Goal: Transaction & Acquisition: Purchase product/service

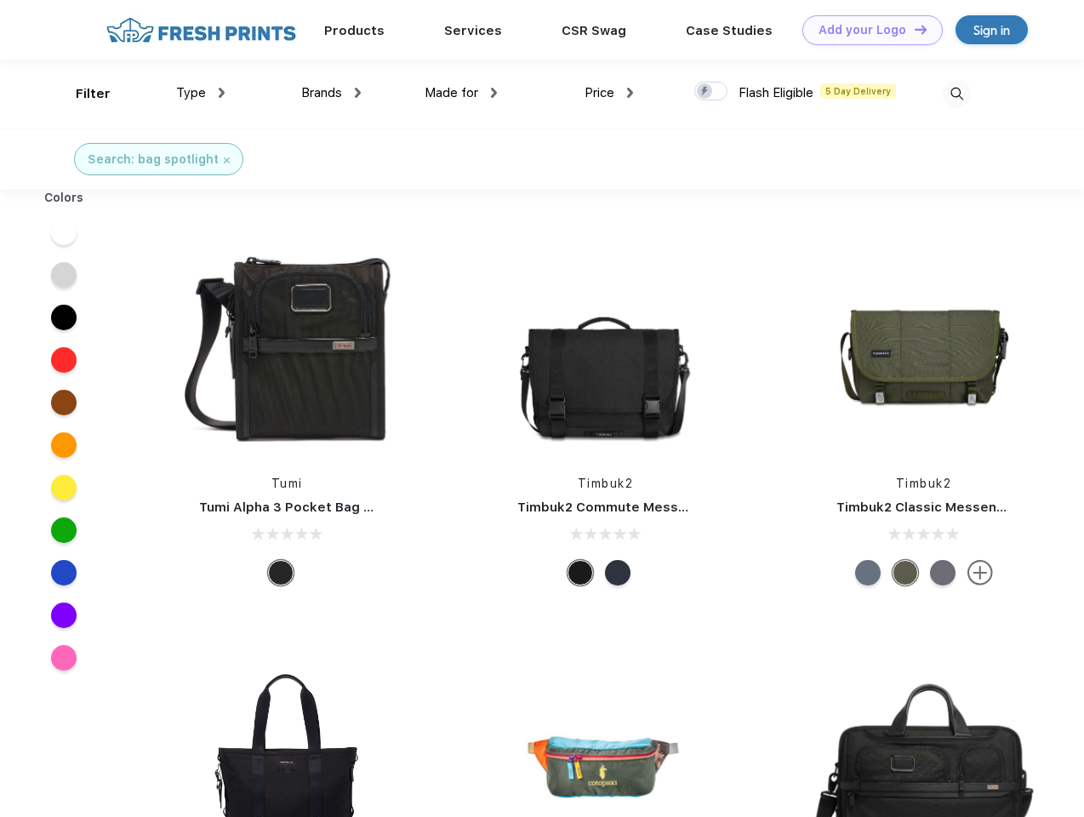
scroll to position [1, 0]
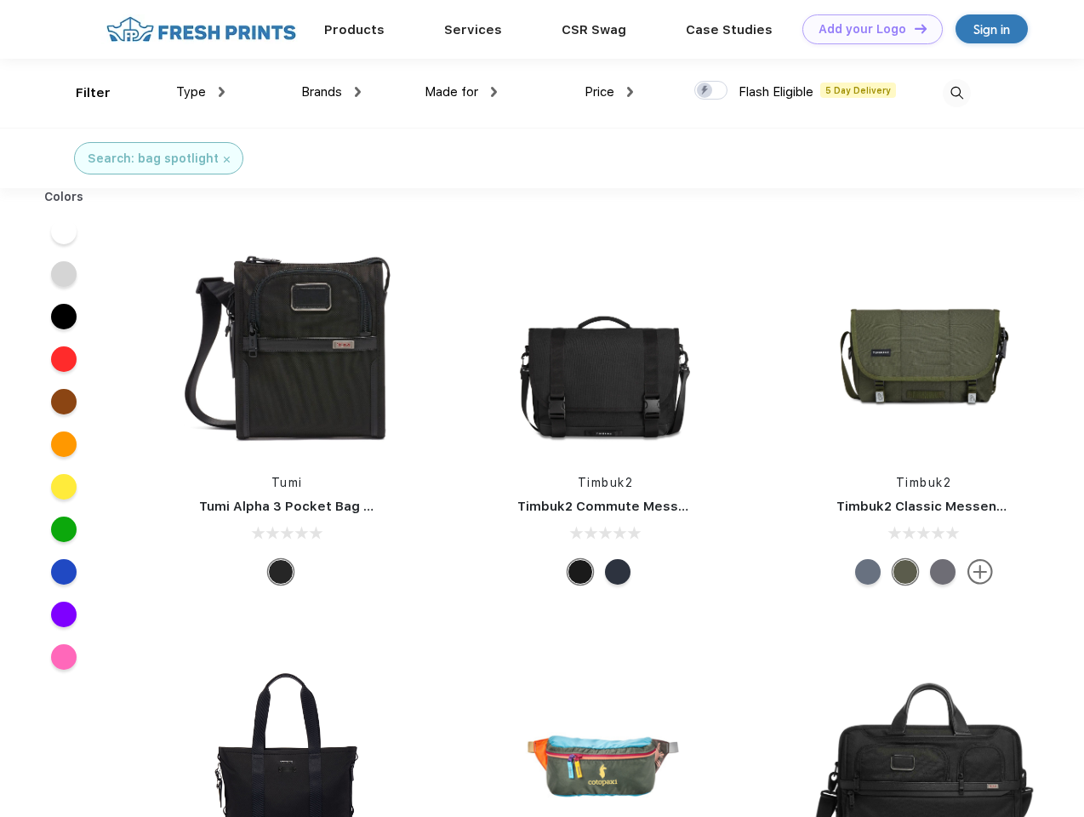
click at [866, 29] on link "Add your Logo Design Tool" at bounding box center [872, 29] width 140 height 30
click at [0, 0] on div "Design Tool" at bounding box center [0, 0] width 0 height 0
click at [913, 28] on link "Add your Logo Design Tool" at bounding box center [872, 29] width 140 height 30
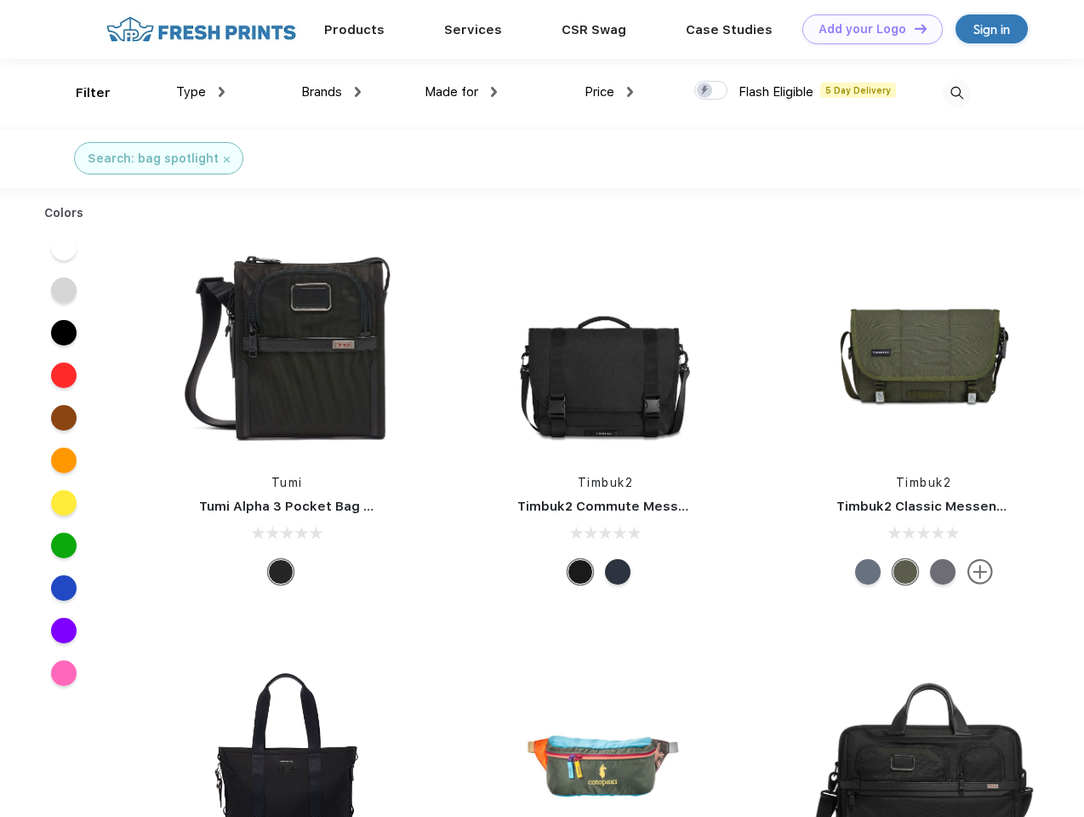
click at [82, 93] on div "Filter" at bounding box center [93, 93] width 35 height 20
click at [201, 92] on span "Type" at bounding box center [191, 91] width 30 height 15
click at [331, 92] on span "Brands" at bounding box center [321, 91] width 41 height 15
click at [461, 92] on span "Made for" at bounding box center [452, 91] width 54 height 15
click at [609, 92] on span "Price" at bounding box center [599, 91] width 30 height 15
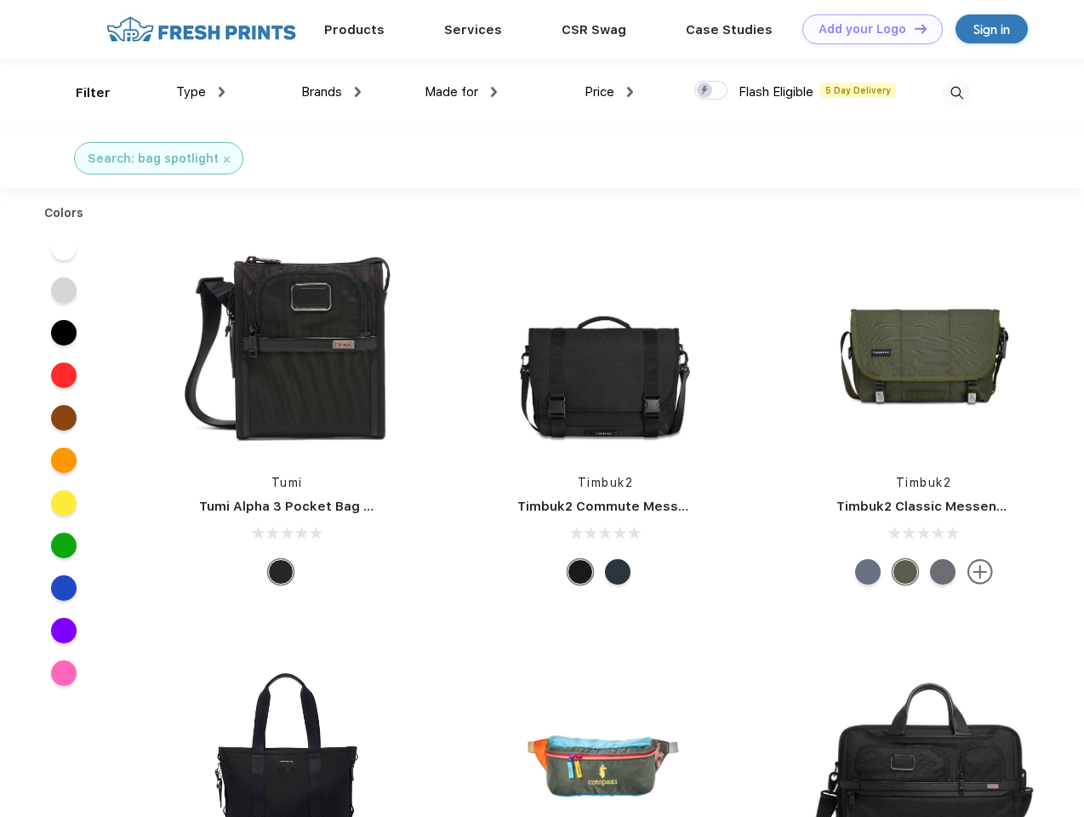
click at [711, 91] on div at bounding box center [710, 90] width 33 height 19
click at [705, 91] on input "checkbox" at bounding box center [699, 85] width 11 height 11
click at [956, 93] on img at bounding box center [957, 93] width 28 height 28
